Goal: Navigation & Orientation: Find specific page/section

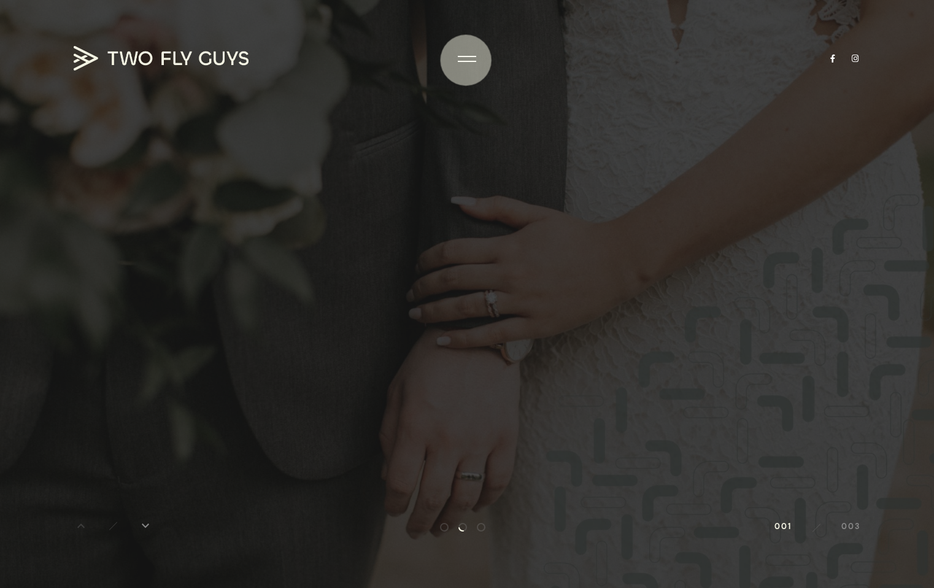
click at [464, 50] on div at bounding box center [467, 294] width 934 height 588
click at [466, 58] on div at bounding box center [467, 59] width 18 height 12
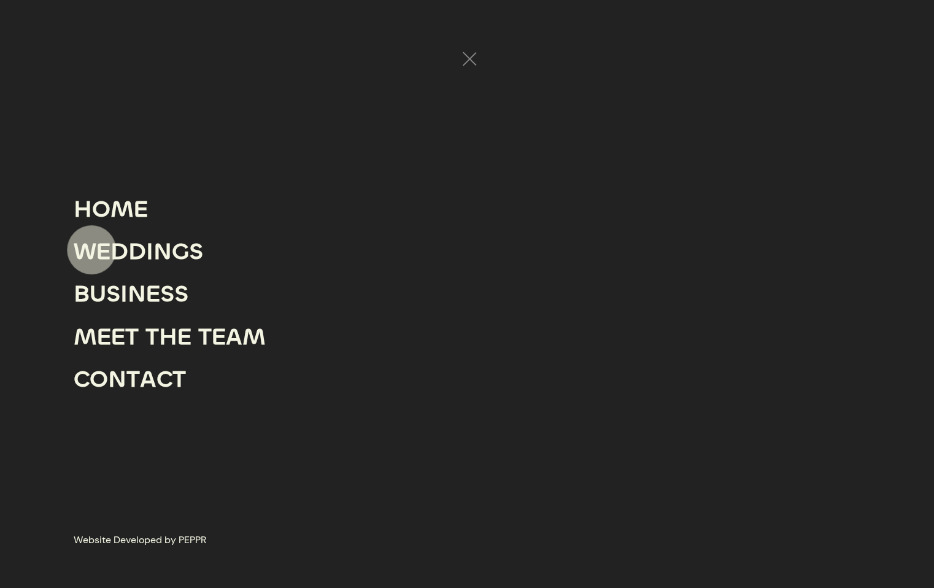
click at [92, 247] on div "W" at bounding box center [85, 251] width 23 height 42
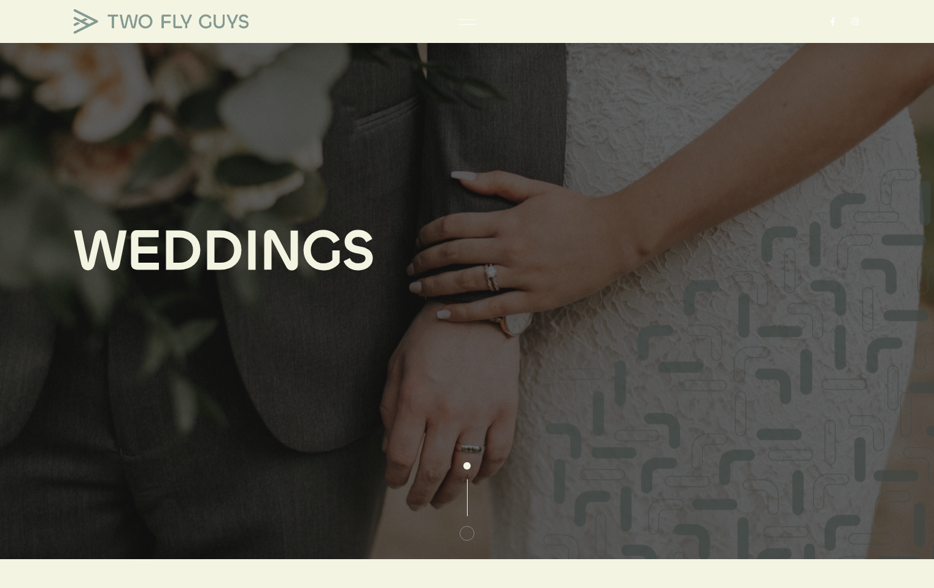
click at [463, 16] on div at bounding box center [467, 22] width 18 height 12
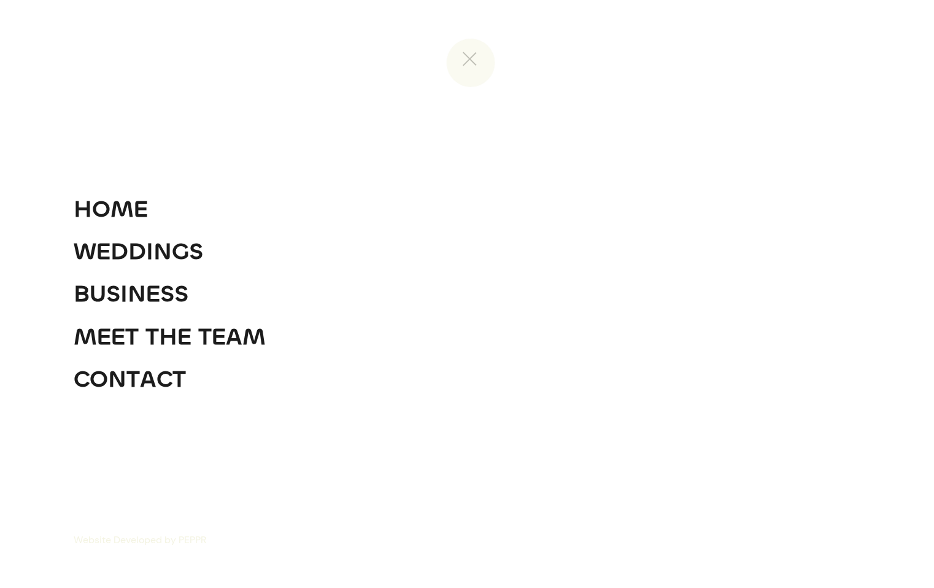
click at [471, 63] on div at bounding box center [467, 59] width 18 height 12
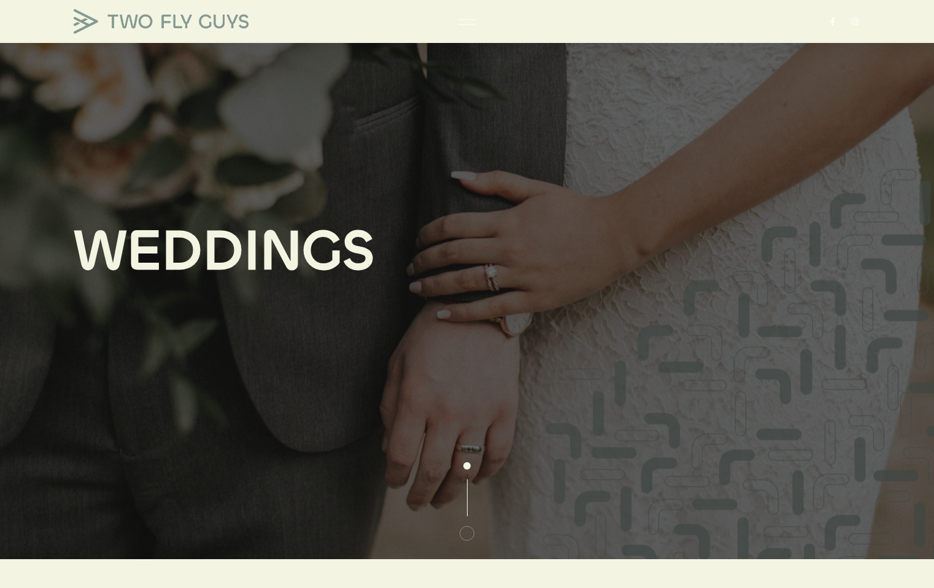
click at [467, 20] on div at bounding box center [467, 19] width 18 height 1
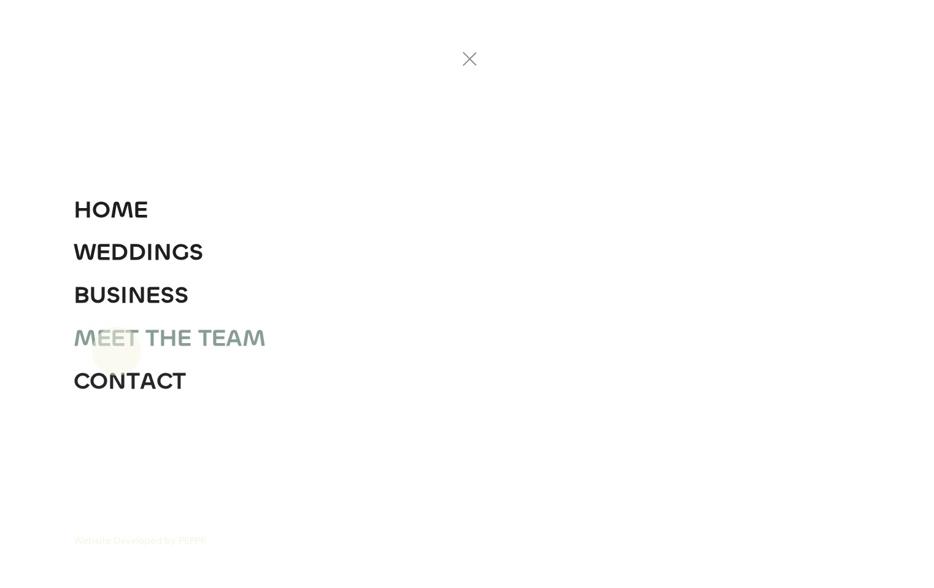
click at [117, 352] on div "E" at bounding box center [118, 338] width 14 height 42
